Goal: Use online tool/utility: Utilize a website feature to perform a specific function

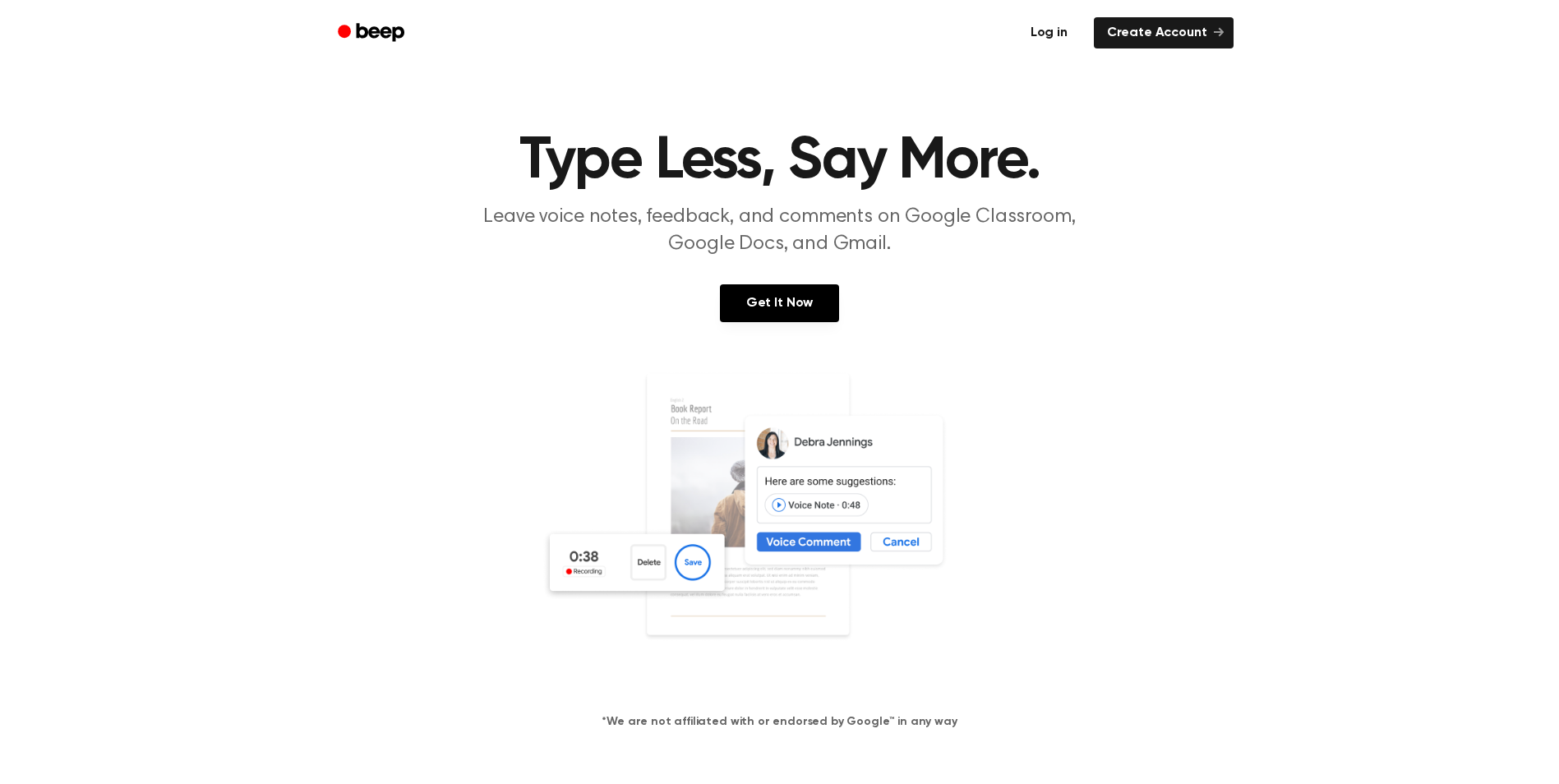
click at [1068, 46] on link "Log in" at bounding box center [1049, 33] width 70 height 38
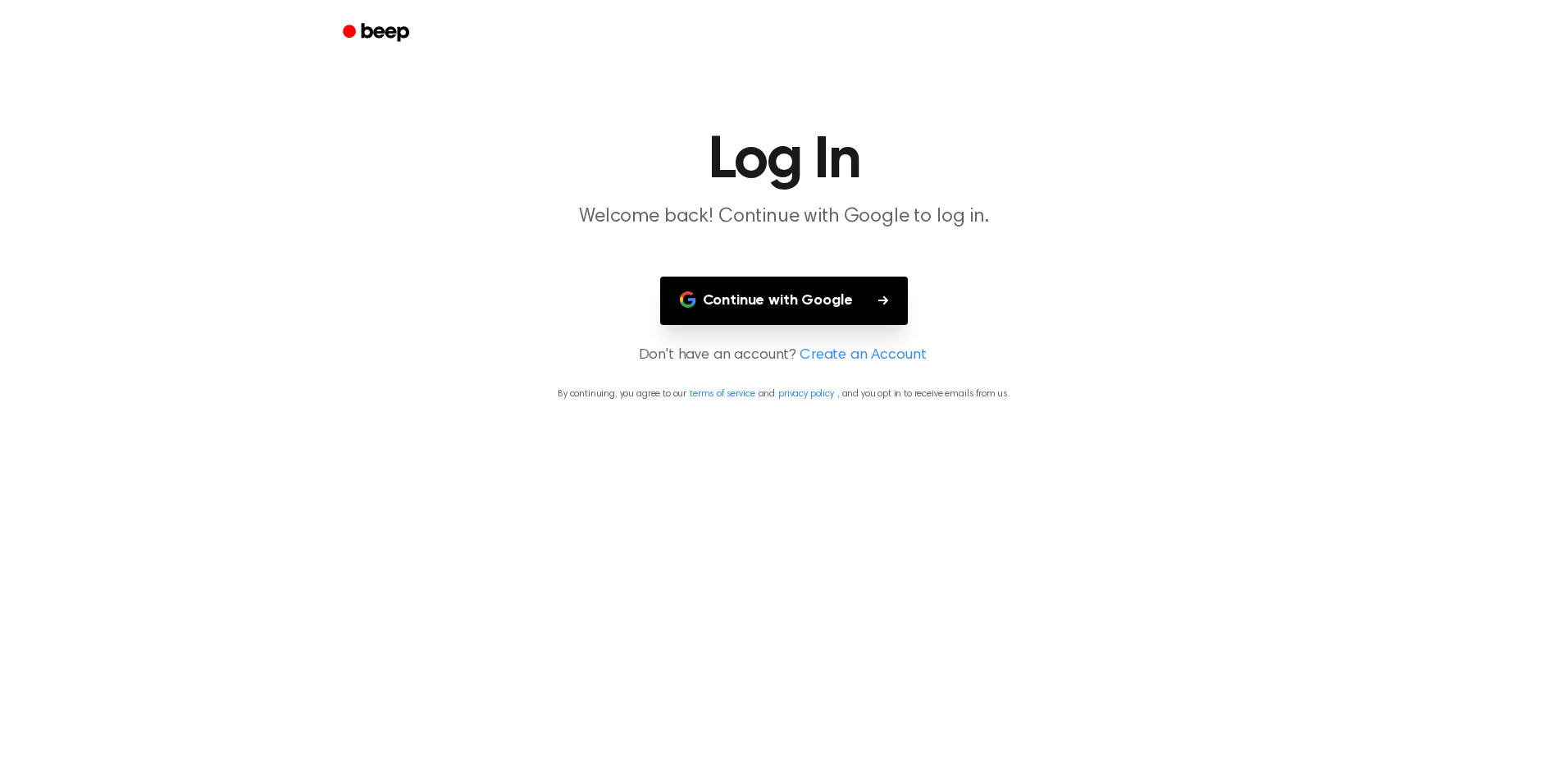
click at [825, 285] on button "Continue with Google" at bounding box center [784, 301] width 249 height 48
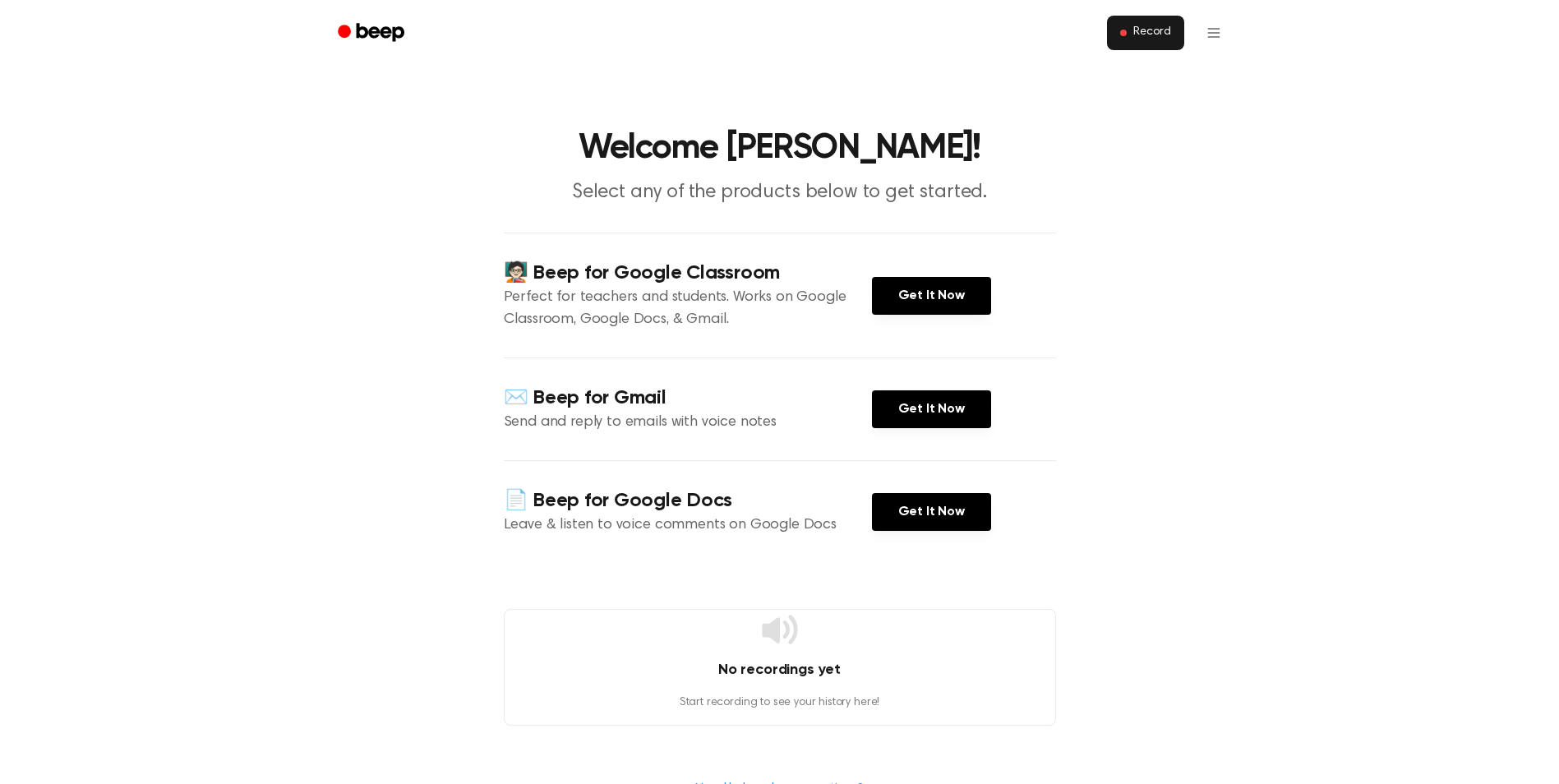
click at [1152, 32] on span "Record" at bounding box center [1151, 33] width 37 height 15
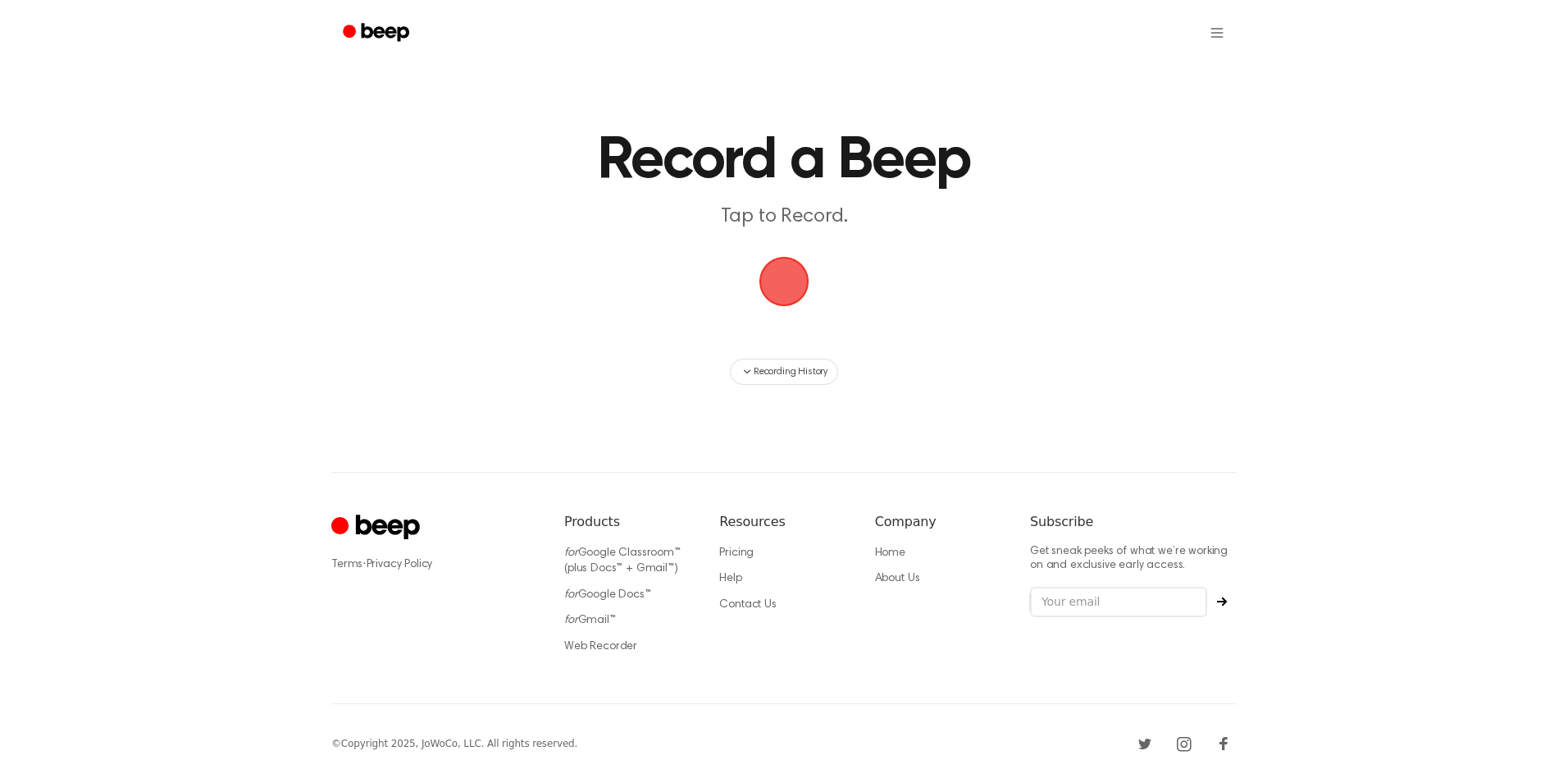
click at [809, 271] on span "button" at bounding box center [784, 282] width 50 height 50
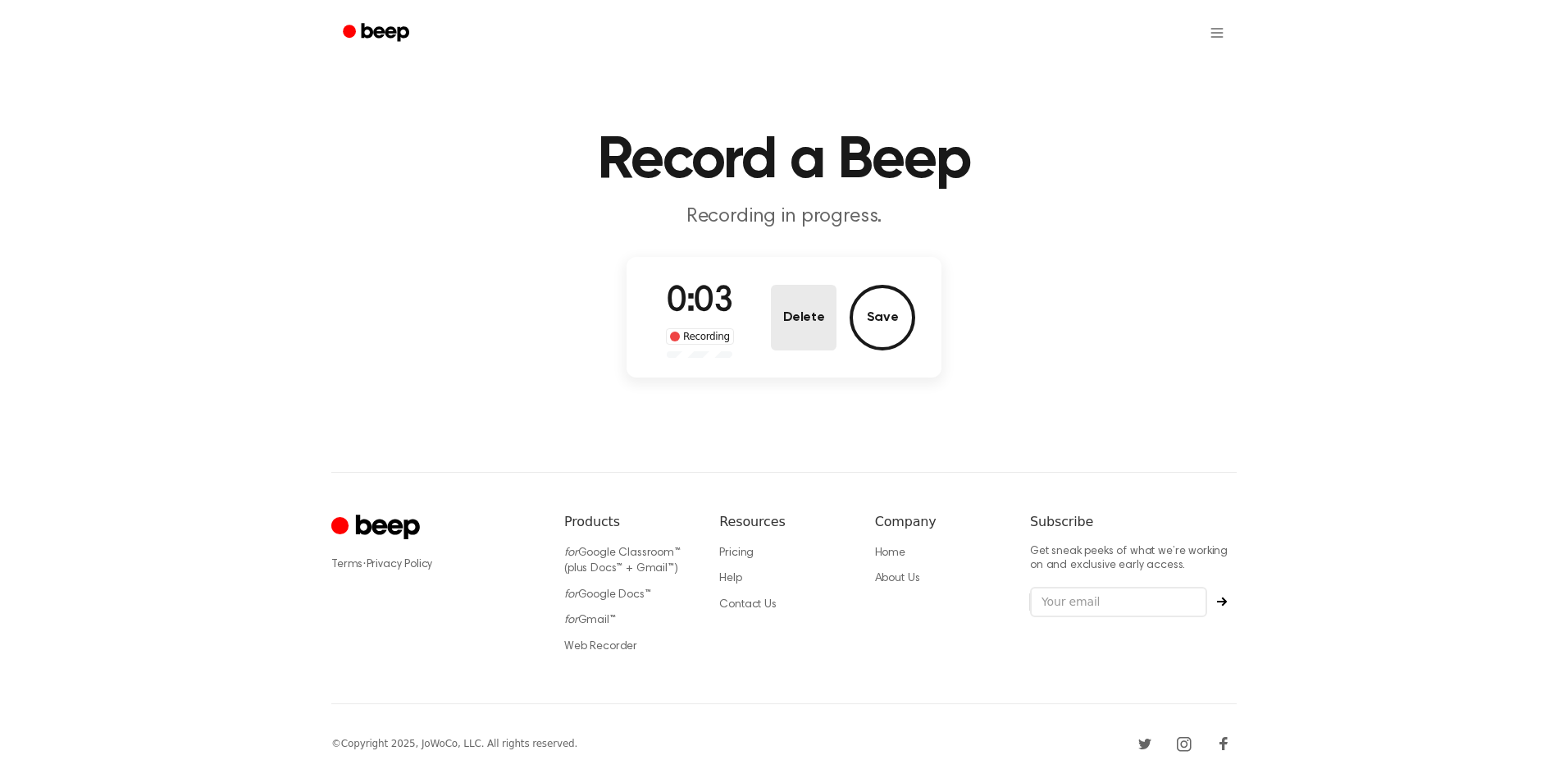
click at [824, 318] on button "Delete" at bounding box center [804, 317] width 66 height 66
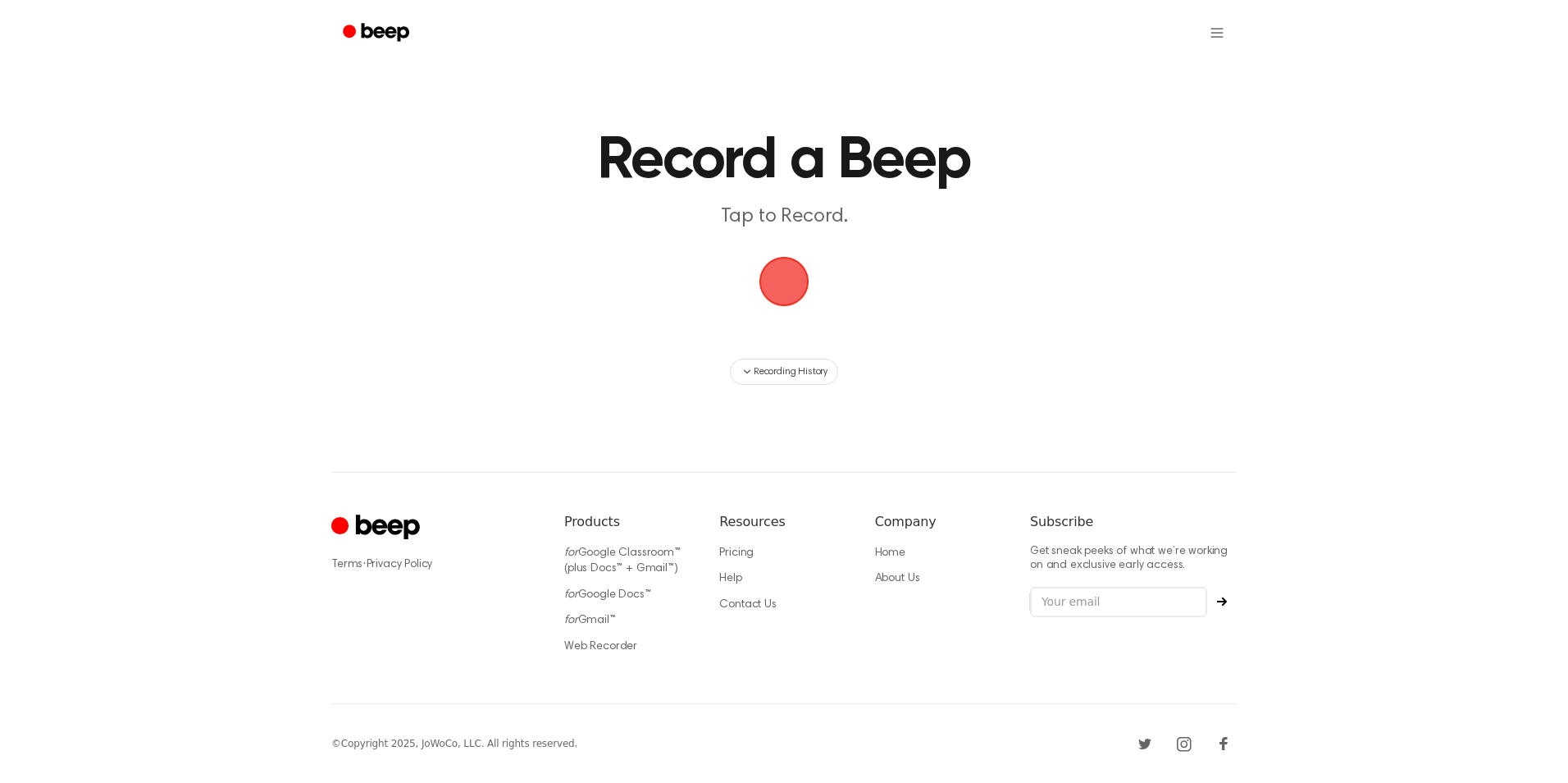
click at [800, 281] on span "button" at bounding box center [784, 282] width 50 height 50
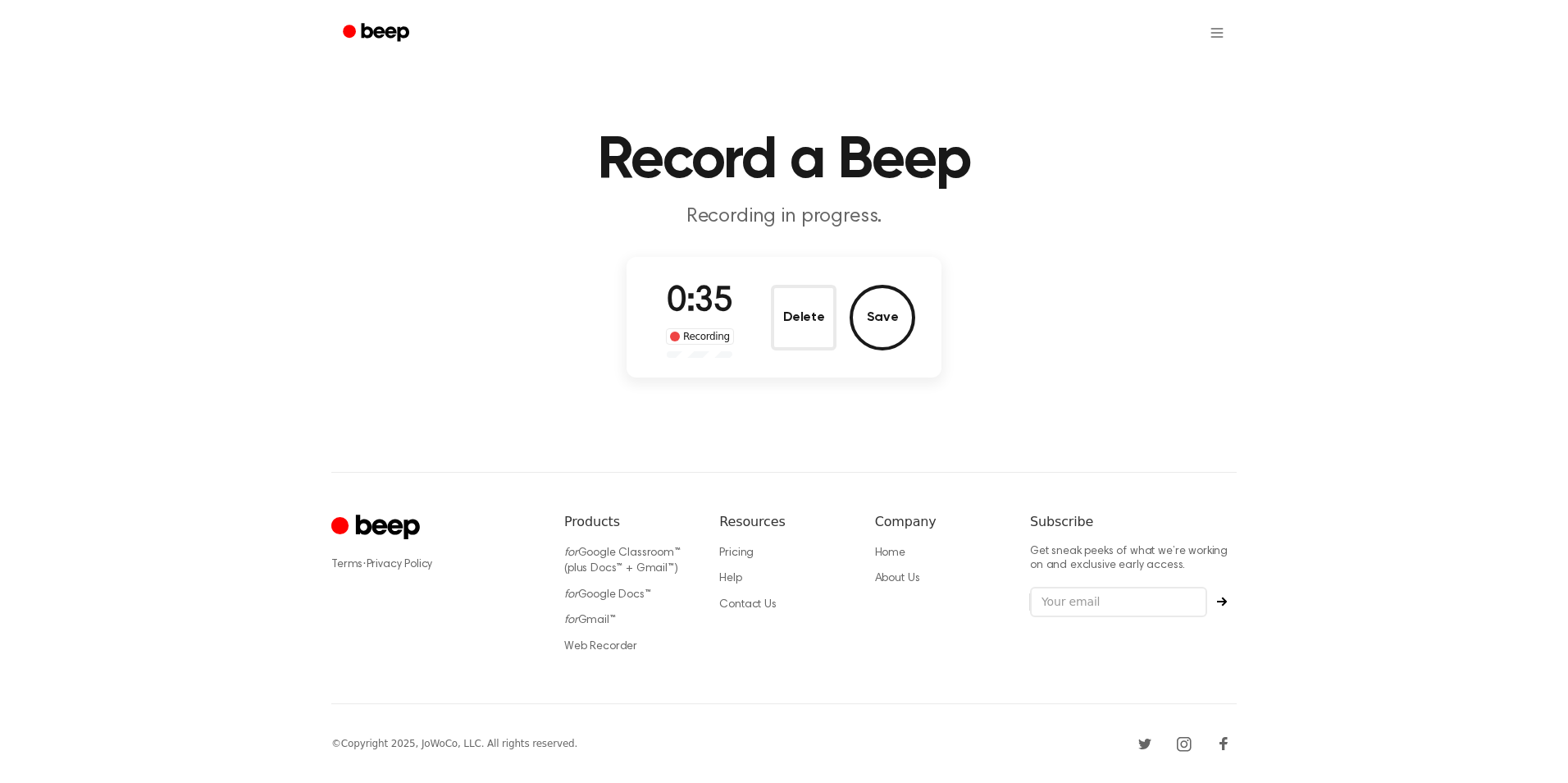
click at [695, 288] on span "0:35" at bounding box center [700, 301] width 66 height 35
click at [915, 301] on div "0:36 Recording Delete Save" at bounding box center [784, 317] width 315 height 120
click at [891, 317] on button "Save" at bounding box center [883, 317] width 66 height 66
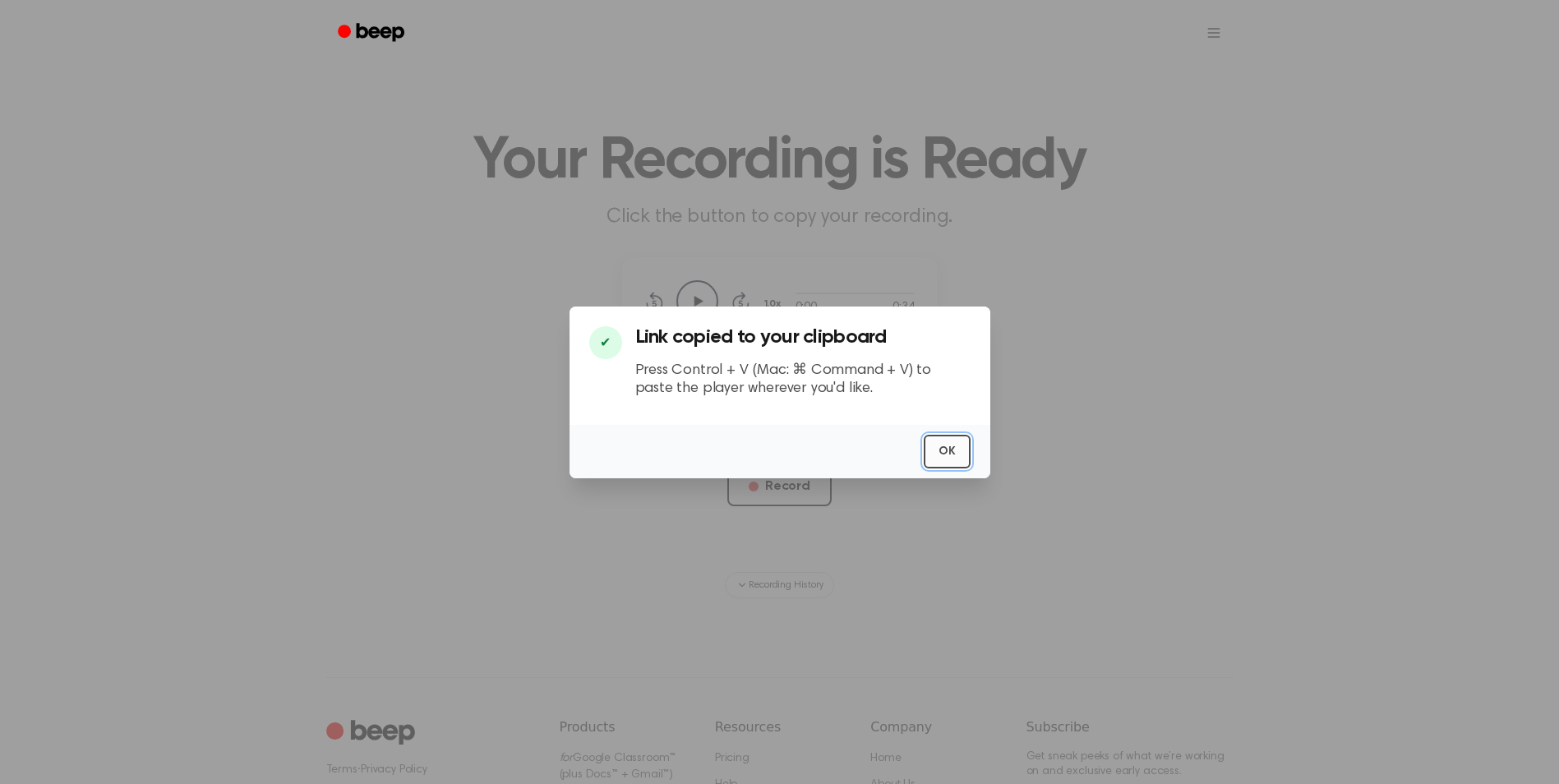
click at [938, 450] on button "OK" at bounding box center [947, 452] width 46 height 34
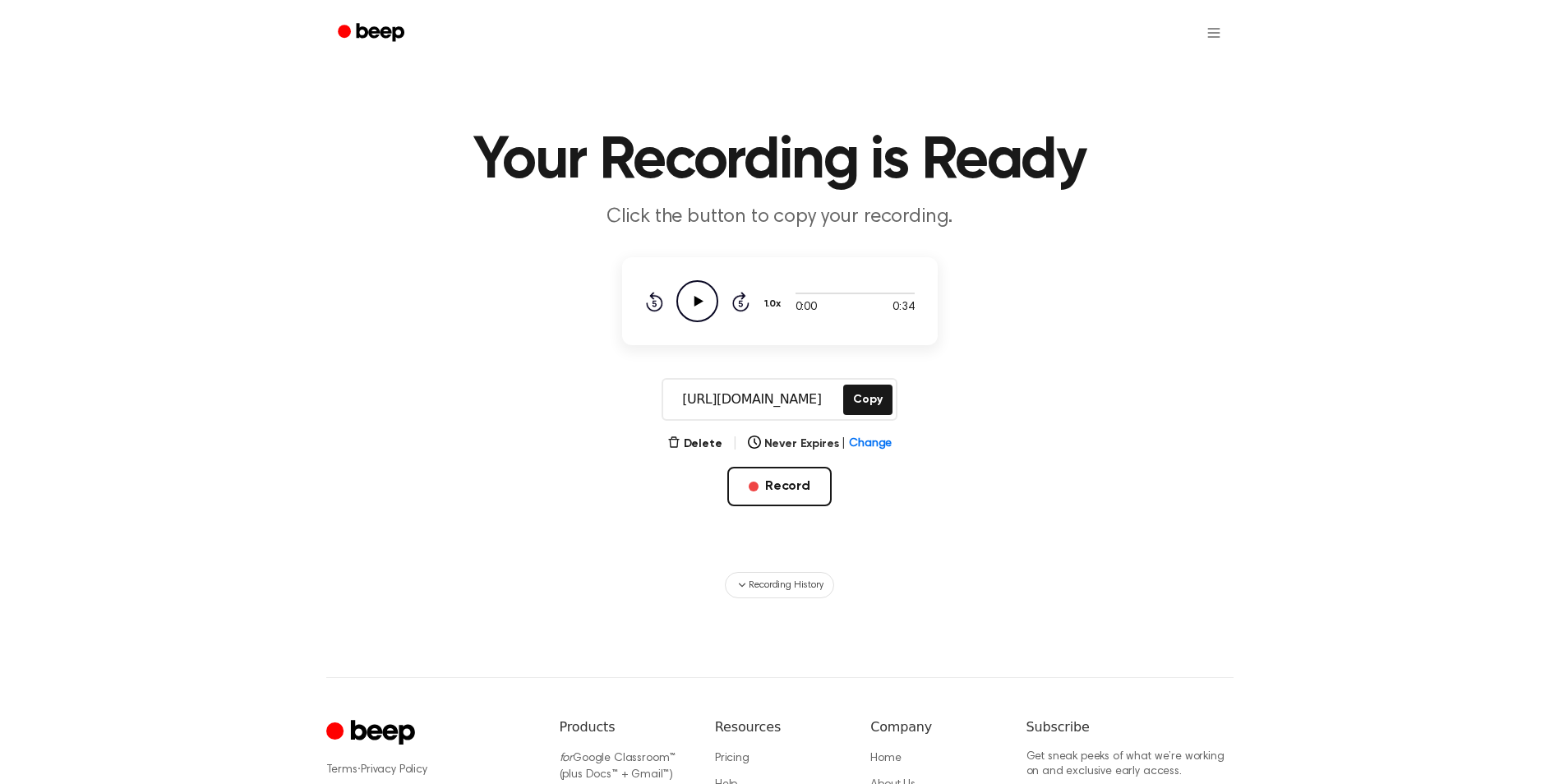
click at [683, 298] on icon "Play Audio" at bounding box center [697, 301] width 42 height 42
click at [850, 396] on button "Copy" at bounding box center [868, 399] width 48 height 30
click at [781, 483] on button "Record" at bounding box center [779, 486] width 105 height 39
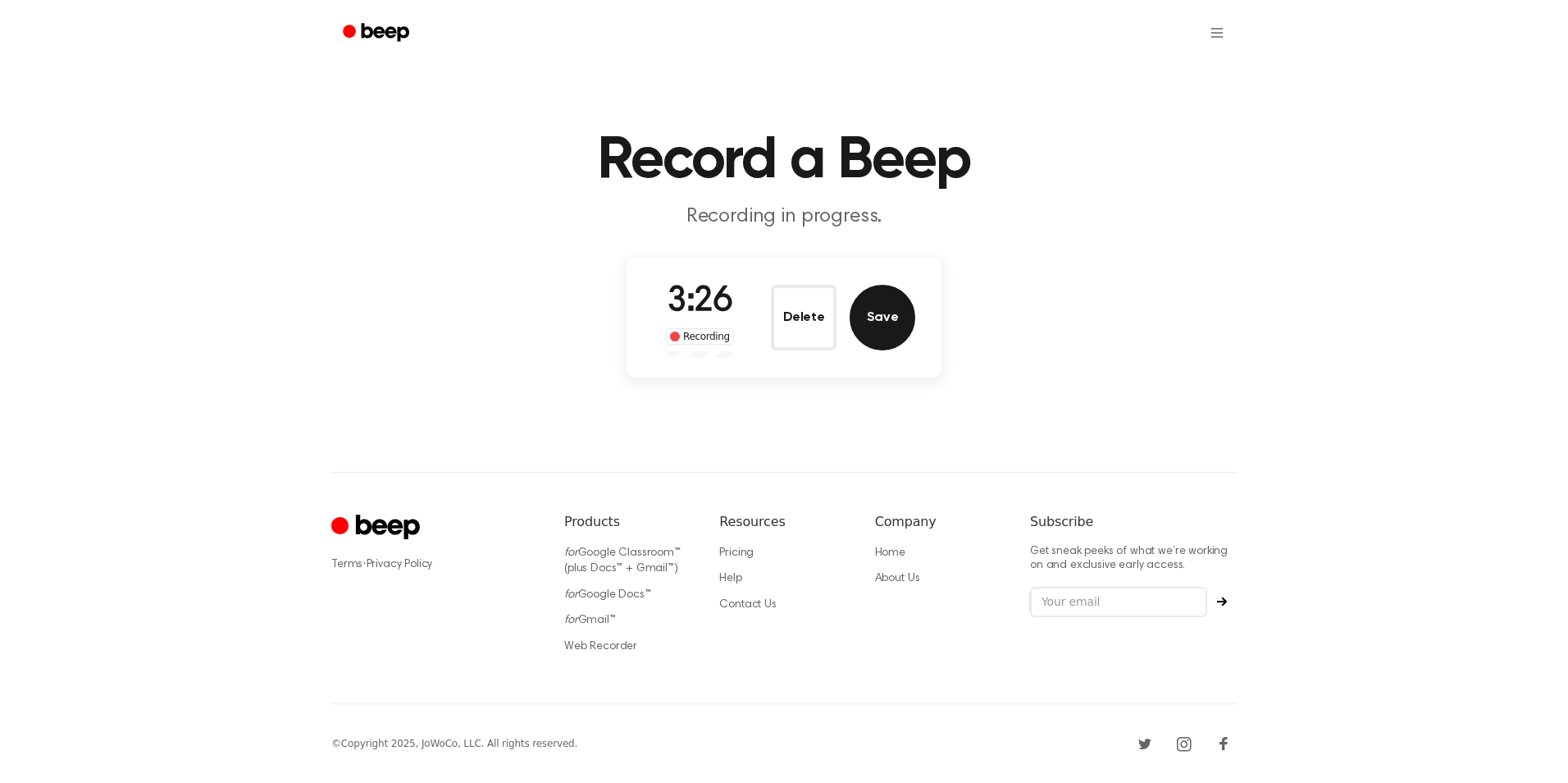
click at [908, 316] on button "Save" at bounding box center [883, 317] width 66 height 66
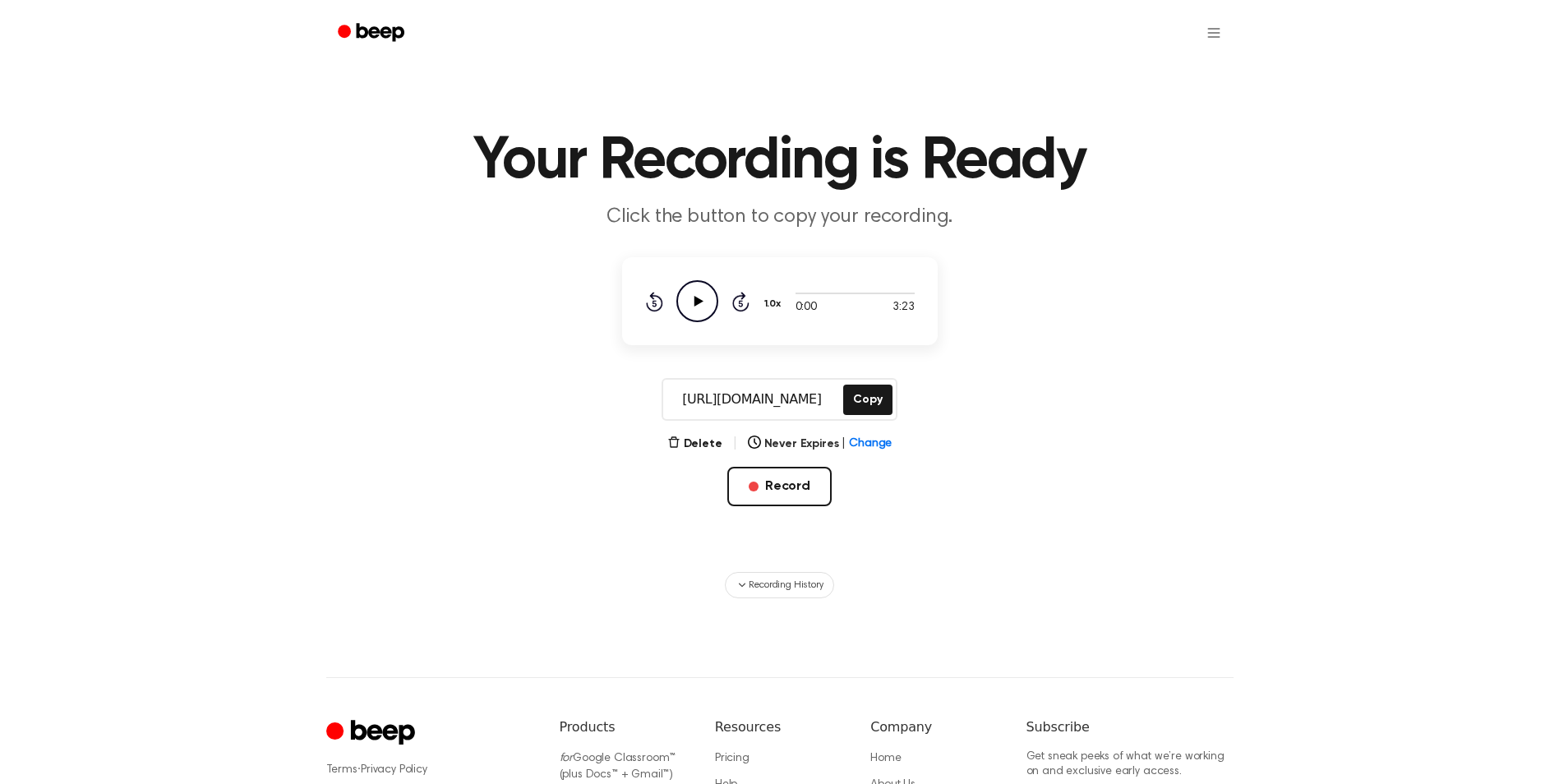
click at [690, 294] on icon "Play Audio" at bounding box center [697, 301] width 42 height 42
